Goal: Transaction & Acquisition: Obtain resource

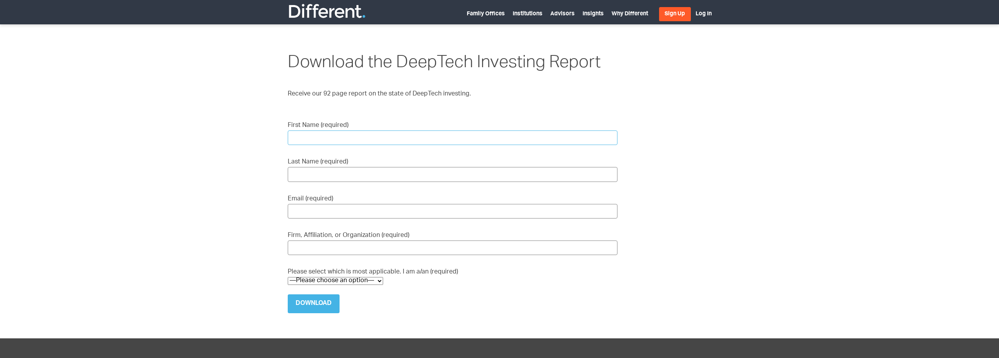
click at [327, 141] on input "First Name (required)" at bounding box center [453, 137] width 330 height 15
type input "[PERSON_NAME]"
type input "[PERSON_NAME][EMAIL_ADDRESS][PERSON_NAME][DOMAIN_NAME]"
type input "Cambridge Consultants"
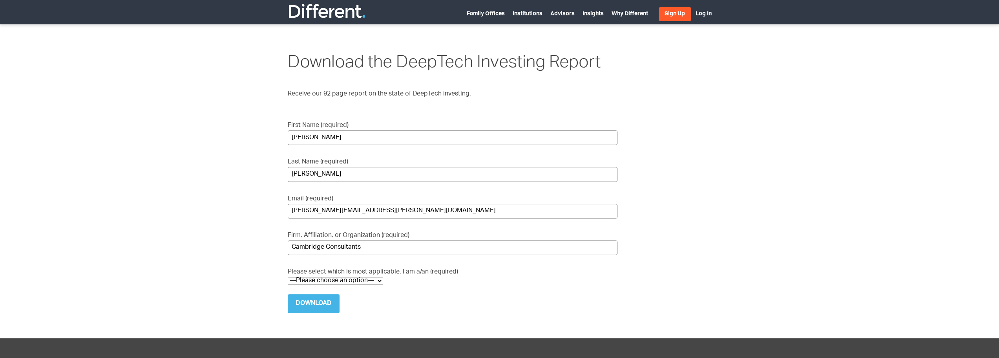
click at [368, 277] on select "—Please choose an option— Institutional Investor Individual Investor Family Off…" at bounding box center [335, 281] width 95 height 8
select select "Other"
click at [288, 277] on select "—Please choose an option— Institutional Investor Individual Investor Family Off…" at bounding box center [335, 281] width 95 height 8
click at [312, 309] on input "Download" at bounding box center [314, 303] width 52 height 19
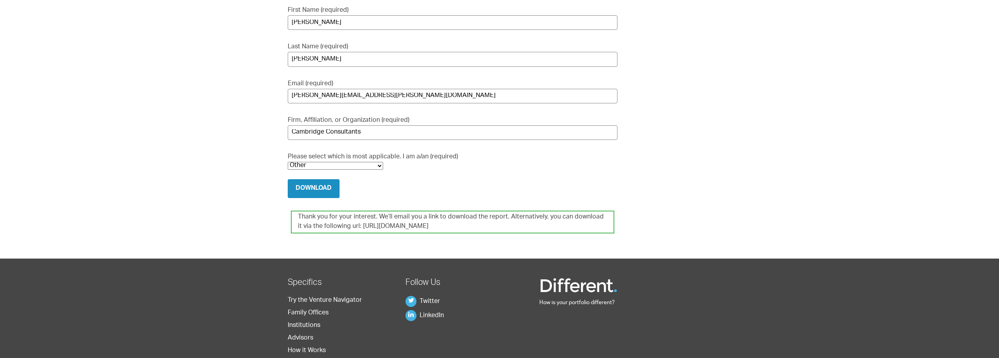
scroll to position [118, 0]
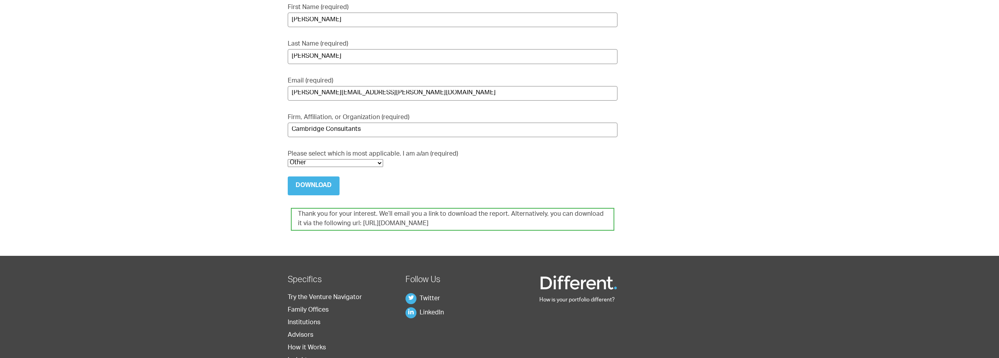
drag, startPoint x: 355, startPoint y: 222, endPoint x: 485, endPoint y: 230, distance: 130.2
click at [485, 230] on div "Thank you for your interest. We’ll email you a link to download the report. Alt…" at bounding box center [452, 219] width 323 height 23
copy div "[URL][DOMAIN_NAME]"
